Goal: Transaction & Acquisition: Book appointment/travel/reservation

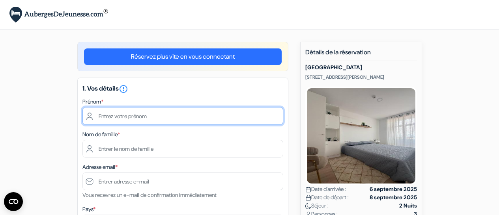
click at [131, 117] on input "text" at bounding box center [182, 116] width 201 height 18
type input "[PERSON_NAME]"
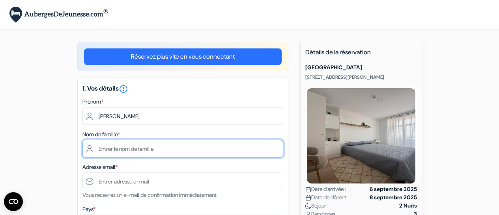
click at [138, 150] on input "text" at bounding box center [182, 149] width 201 height 18
click at [108, 148] on input "Ferenique" at bounding box center [182, 149] width 201 height 18
type input "Fernique"
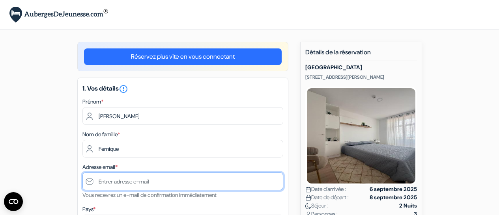
click at [113, 182] on input "text" at bounding box center [182, 182] width 201 height 18
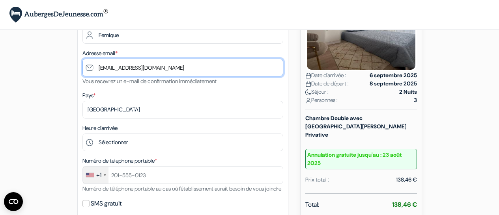
scroll to position [118, 0]
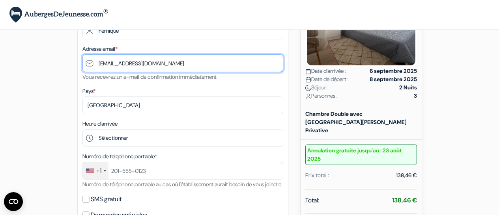
type input "[EMAIL_ADDRESS][DOMAIN_NAME]"
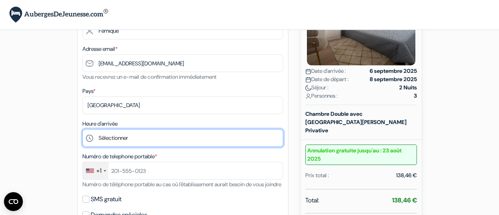
click at [137, 140] on select "Sélectionner 15:00 16:00 17:00 18:00 19:00 20:00" at bounding box center [182, 138] width 201 height 18
select select "15"
click at [82, 130] on select "Sélectionner 15:00 16:00 17:00 18:00 19:00 20:00" at bounding box center [182, 138] width 201 height 18
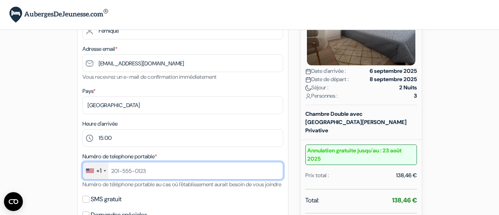
click at [152, 174] on input "text" at bounding box center [182, 171] width 201 height 18
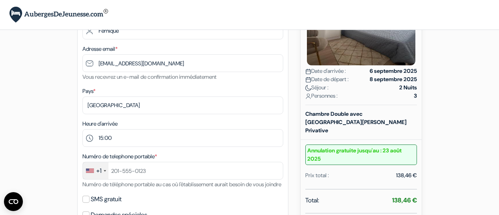
click at [107, 172] on div "+1" at bounding box center [96, 171] width 26 height 17
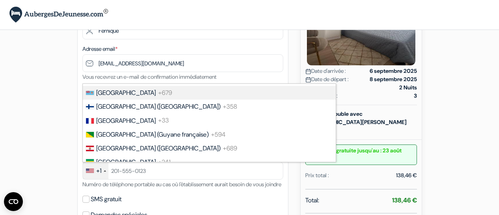
scroll to position [1103, 0]
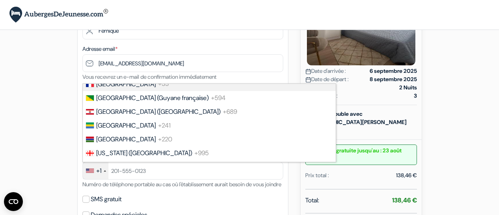
click at [113, 88] on span "[GEOGRAPHIC_DATA]" at bounding box center [126, 84] width 60 height 8
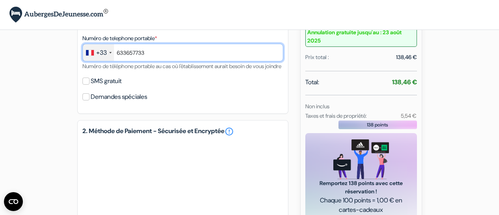
scroll to position [276, 0]
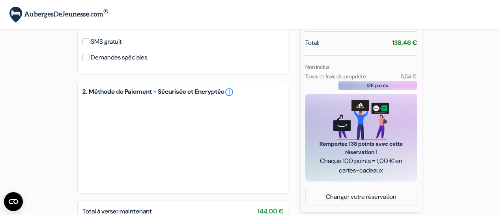
type input "633657733"
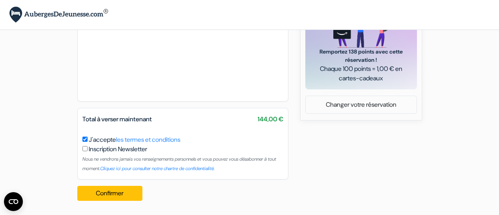
scroll to position [379, 0]
click at [114, 191] on button "Confirmer Loading..." at bounding box center [109, 193] width 65 height 15
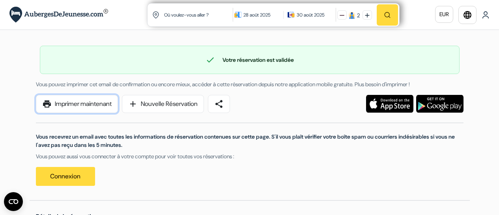
click at [94, 104] on link "print Imprimer maintenant" at bounding box center [77, 104] width 82 height 18
